Goal: Information Seeking & Learning: Learn about a topic

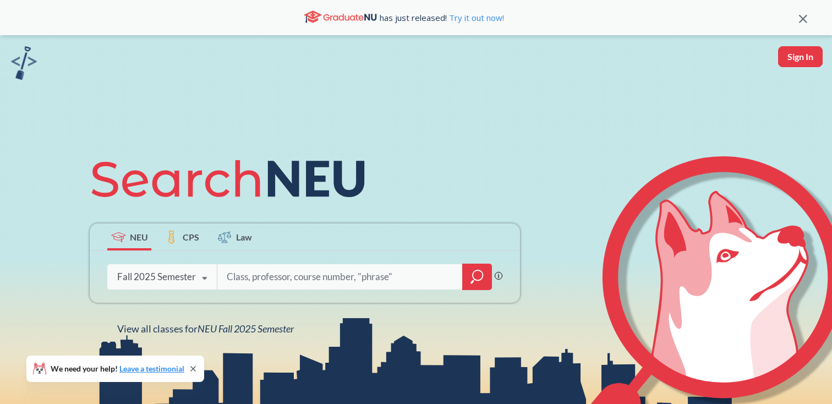
click at [253, 274] on input "search" at bounding box center [340, 276] width 229 height 23
type input "ARTG2263"
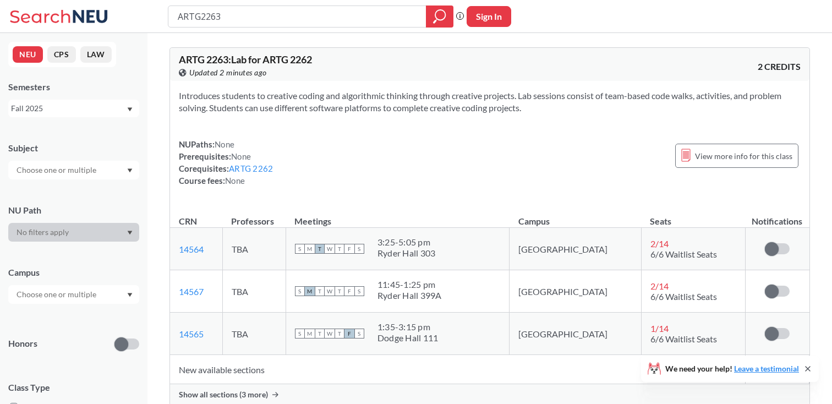
click at [209, 19] on input "ARTG2263" at bounding box center [298, 16] width 242 height 19
click at [224, 57] on span "ARTG 2263 : Lab for ARTG 2262" at bounding box center [245, 59] width 133 height 12
copy span "2263"
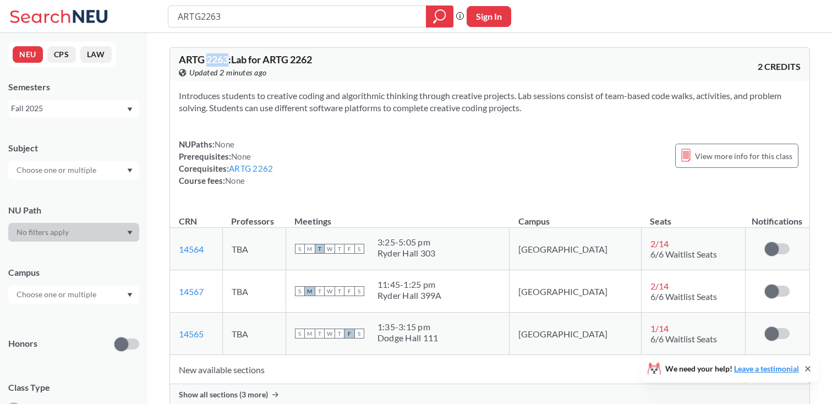
click at [304, 189] on div "Introduces students to creative coding and algorithmic thinking through creativ…" at bounding box center [489, 142] width 639 height 123
